Goal: Understand process/instructions: Learn how to perform a task or action

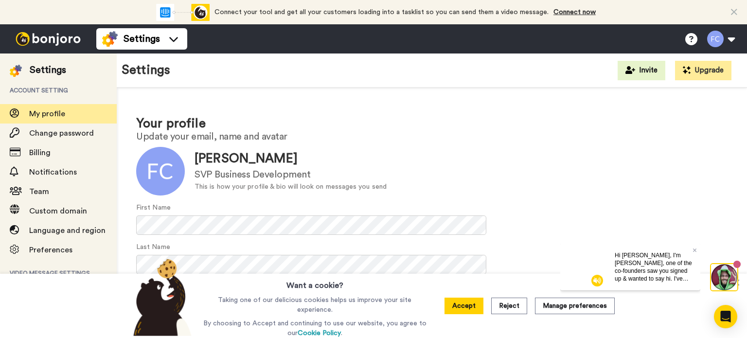
click at [595, 262] on video at bounding box center [583, 266] width 47 height 47
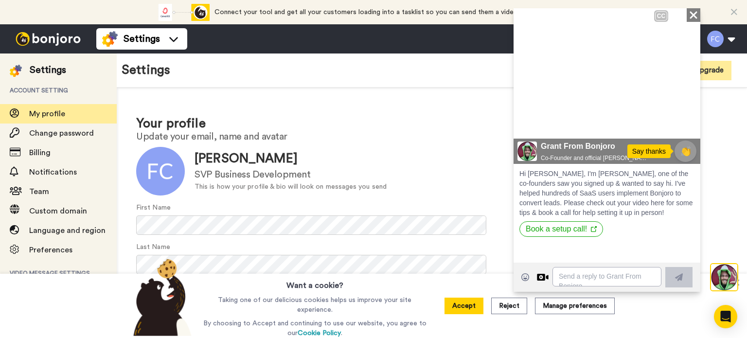
click at [520, 135] on div "Play/Pause 00:06 | 01:07" at bounding box center [607, 125] width 187 height 25
click at [515, 135] on div "Play/Pause 00:06 | 01:07" at bounding box center [607, 125] width 187 height 25
click at [681, 14] on img at bounding box center [680, 15] width 14 height 14
click at [532, 122] on icon at bounding box center [528, 122] width 12 height 14
click at [695, 15] on icon "Close" at bounding box center [694, 15] width 10 height 12
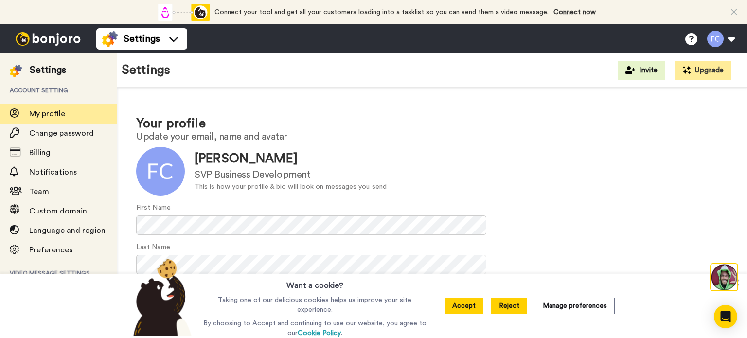
click at [510, 308] on button "Reject" at bounding box center [509, 306] width 36 height 17
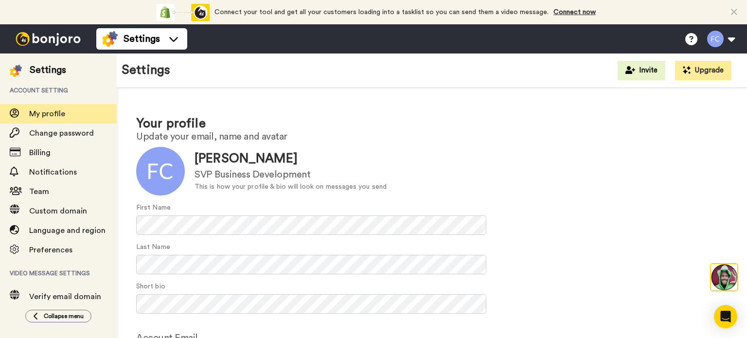
click at [36, 38] on img at bounding box center [48, 39] width 73 height 14
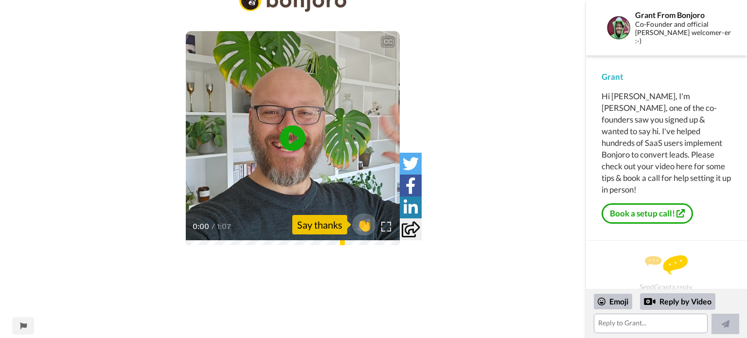
click at [290, 140] on icon "Play/Pause" at bounding box center [293, 138] width 26 height 46
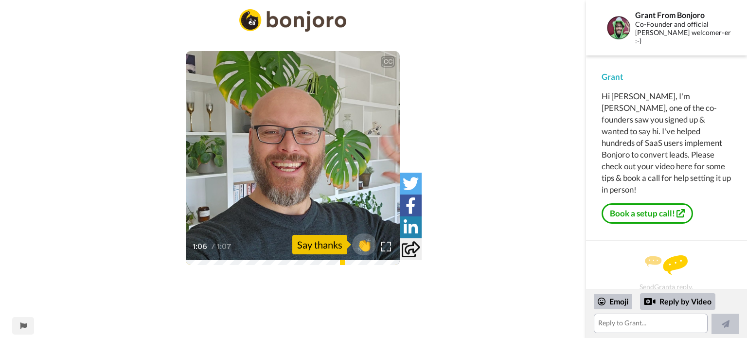
scroll to position [1, 0]
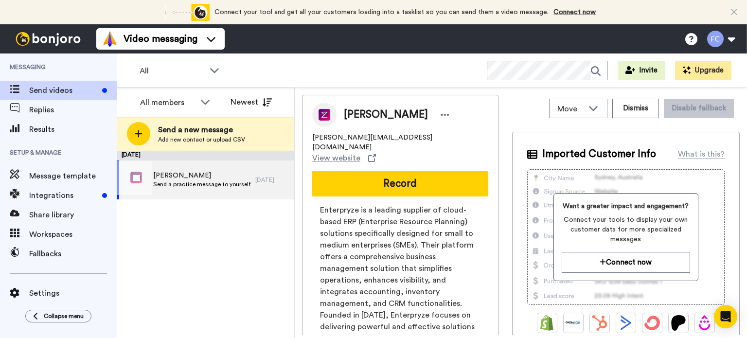
click at [181, 184] on span "Send a practice message to yourself" at bounding box center [201, 184] width 97 height 8
